Goal: Information Seeking & Learning: Learn about a topic

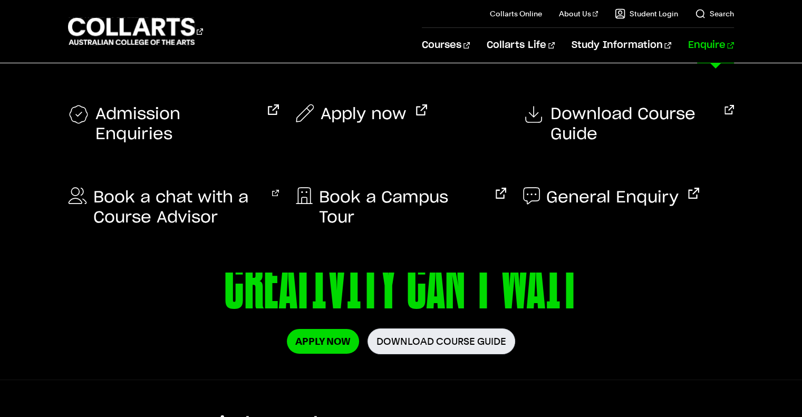
click at [713, 46] on link "Enquire" at bounding box center [711, 45] width 46 height 35
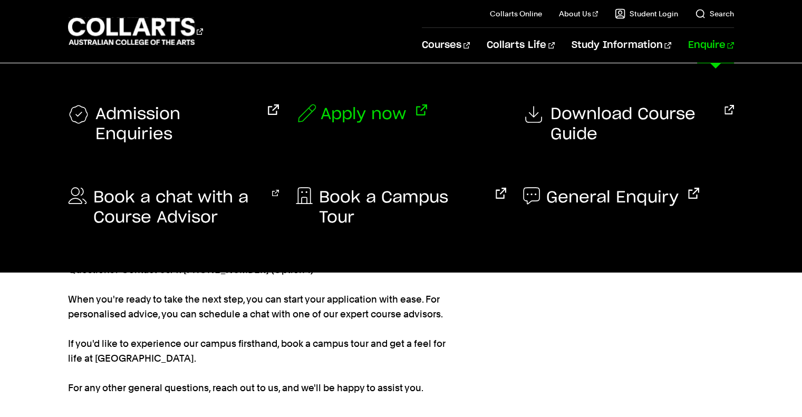
click at [381, 118] on span "Apply now" at bounding box center [364, 114] width 86 height 20
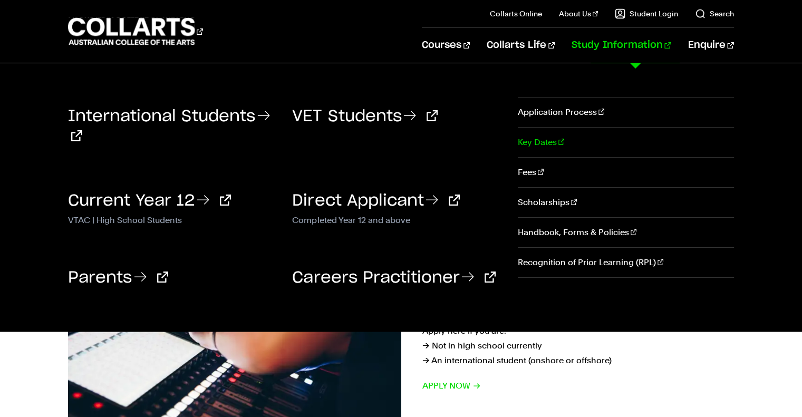
click at [573, 140] on link "Key Dates" at bounding box center [626, 143] width 216 height 30
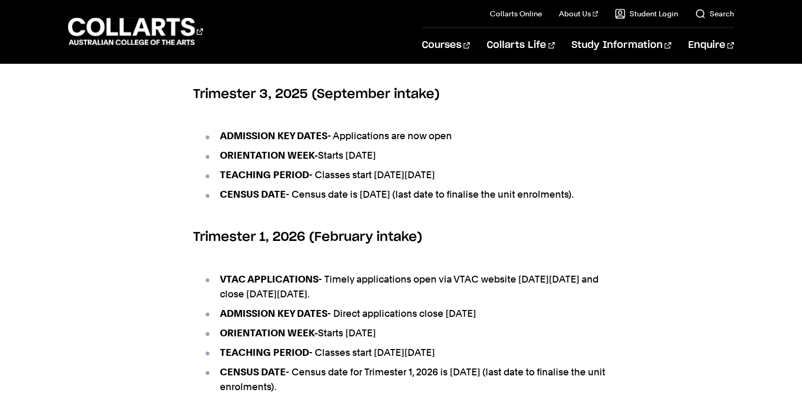
scroll to position [444, 0]
